Goal: Task Accomplishment & Management: Manage account settings

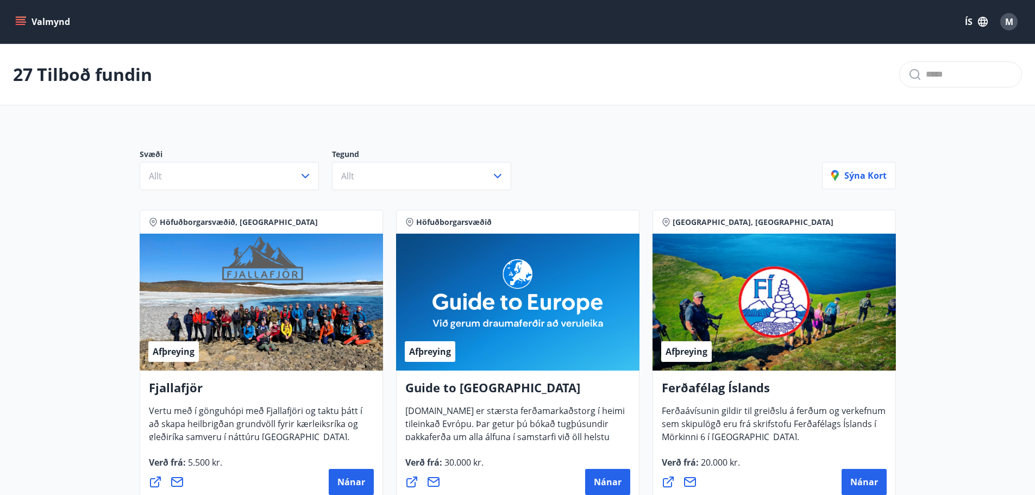
click at [1013, 23] on span "M" at bounding box center [1009, 22] width 8 height 12
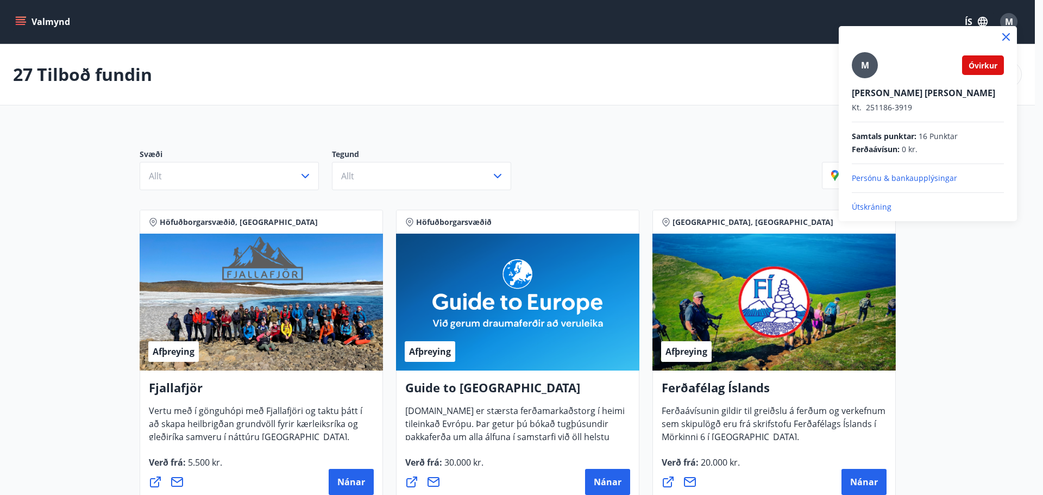
click at [908, 178] on p "Persónu & bankaupplýsingar" at bounding box center [928, 178] width 152 height 11
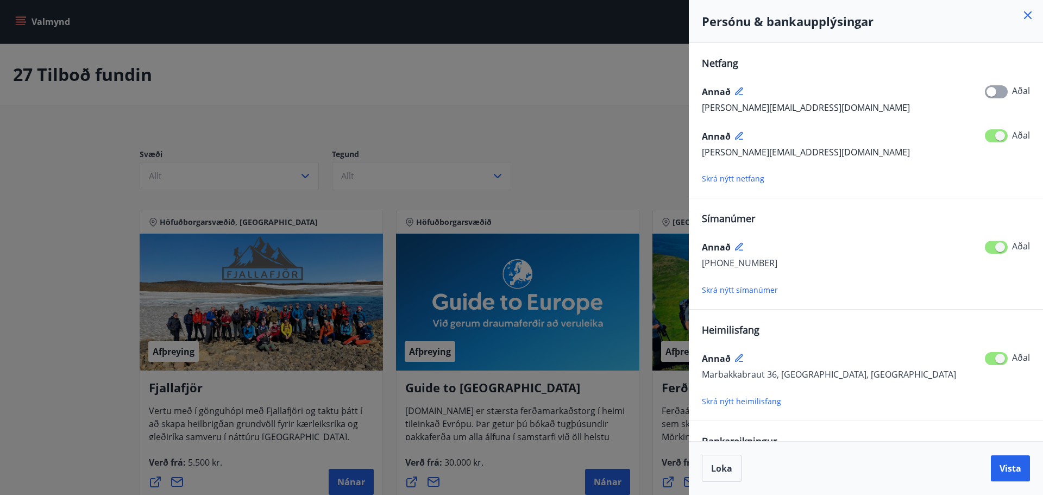
click at [736, 131] on icon at bounding box center [740, 136] width 10 height 10
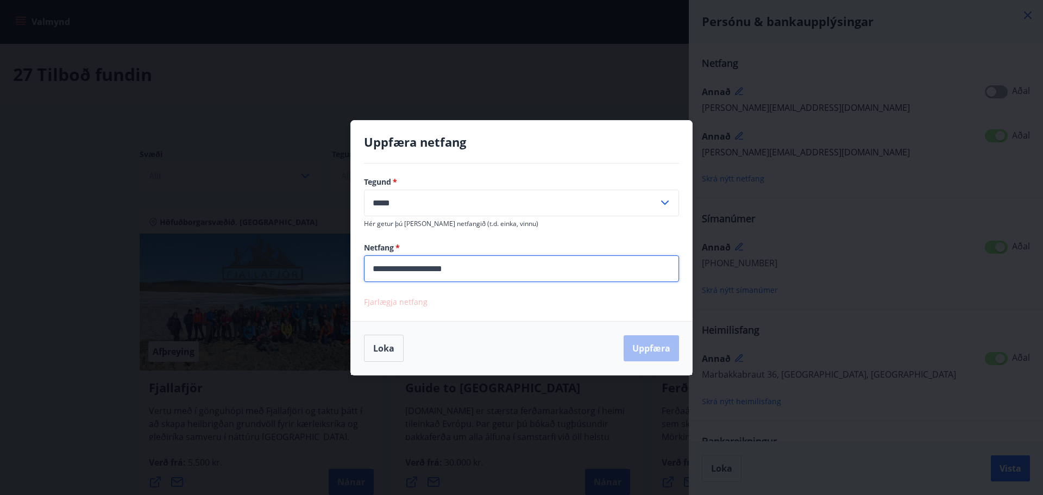
drag, startPoint x: 439, startPoint y: 269, endPoint x: 406, endPoint y: 273, distance: 32.9
click at [406, 273] on input "**********" at bounding box center [521, 268] width 315 height 27
type input "**********"
click at [657, 342] on button "Uppfæra" at bounding box center [651, 348] width 55 height 26
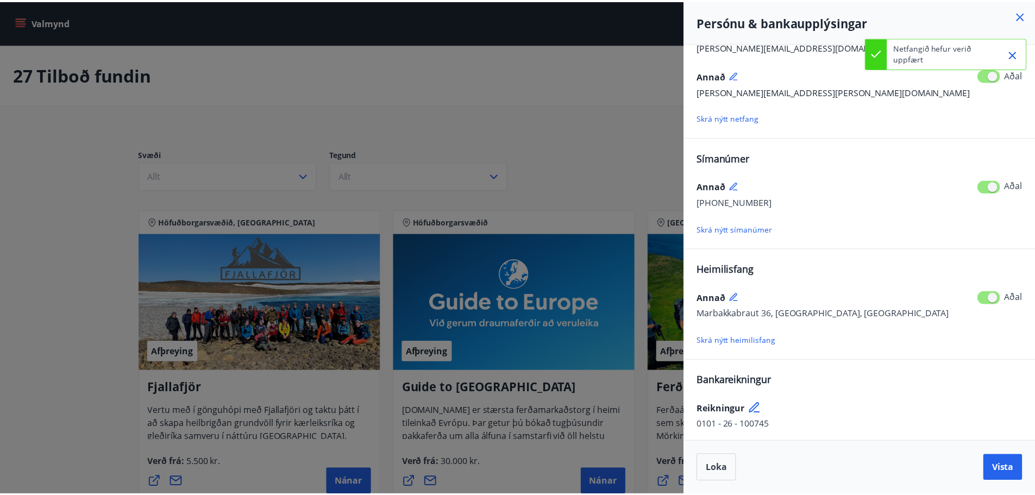
scroll to position [64, 0]
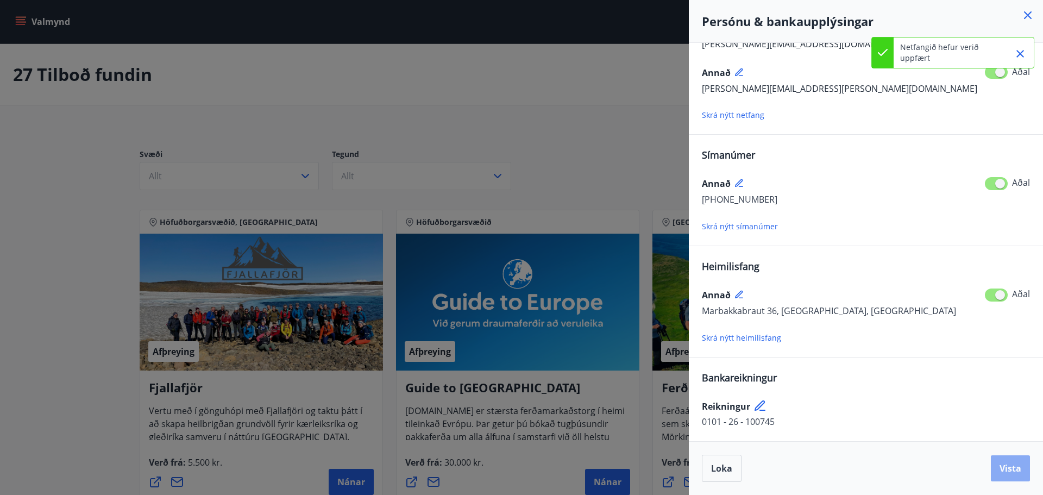
click at [1005, 468] on span "Vista" at bounding box center [1010, 468] width 22 height 12
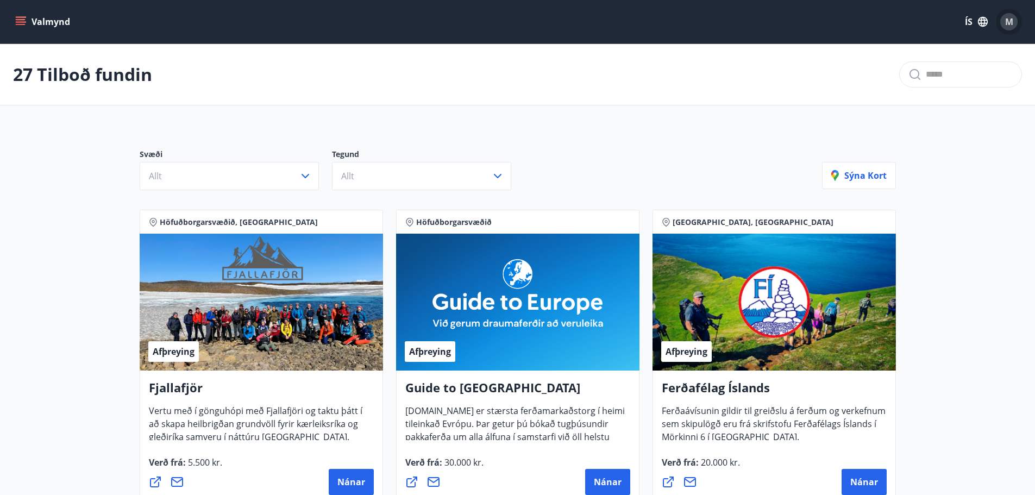
click at [1013, 20] on div "M" at bounding box center [1008, 21] width 17 height 17
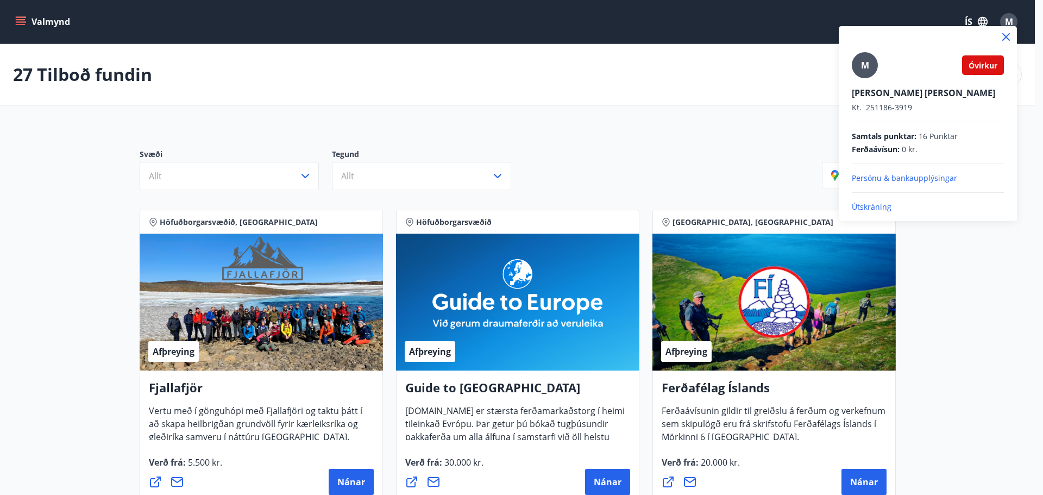
click at [1013, 20] on div at bounding box center [521, 247] width 1043 height 495
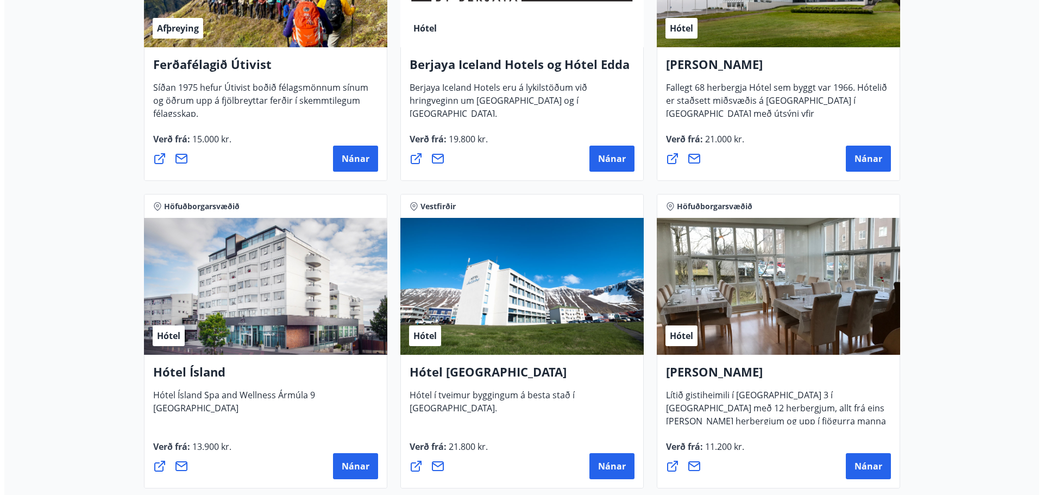
scroll to position [1249, 0]
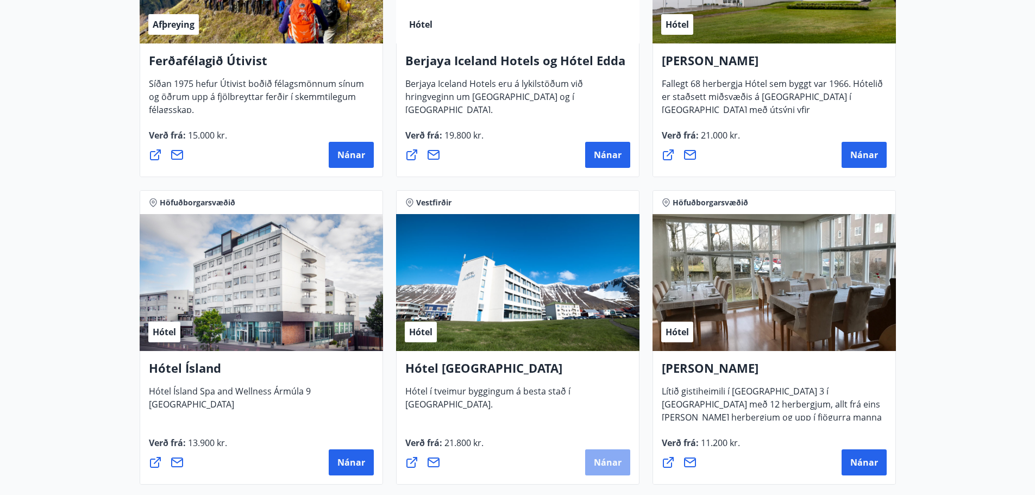
click at [616, 463] on span "Nánar" at bounding box center [608, 462] width 28 height 12
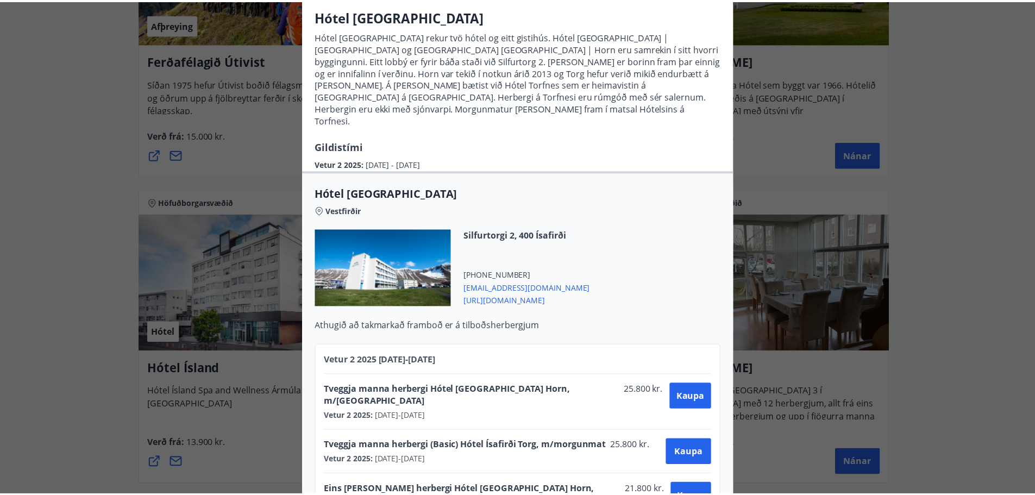
scroll to position [0, 0]
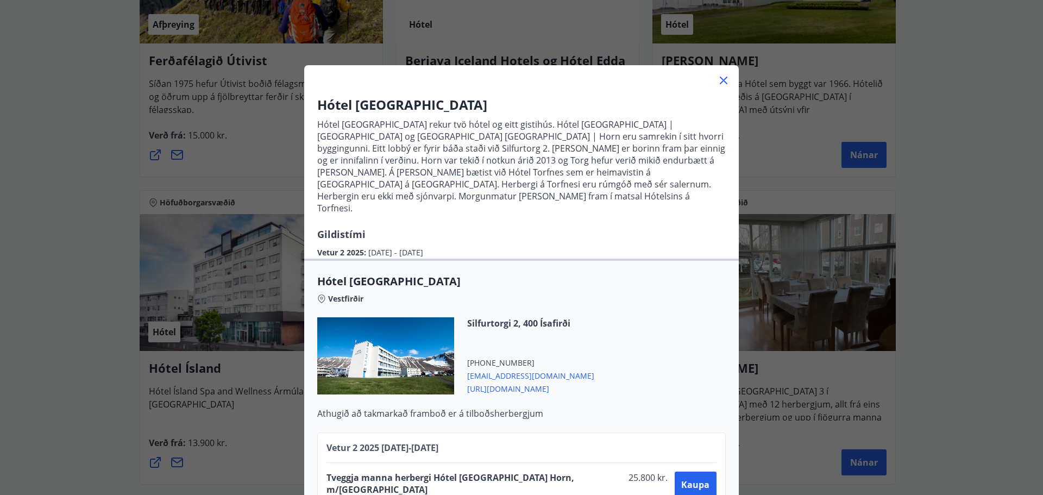
click at [723, 79] on icon at bounding box center [723, 80] width 13 height 13
